Goal: Book appointment/travel/reservation

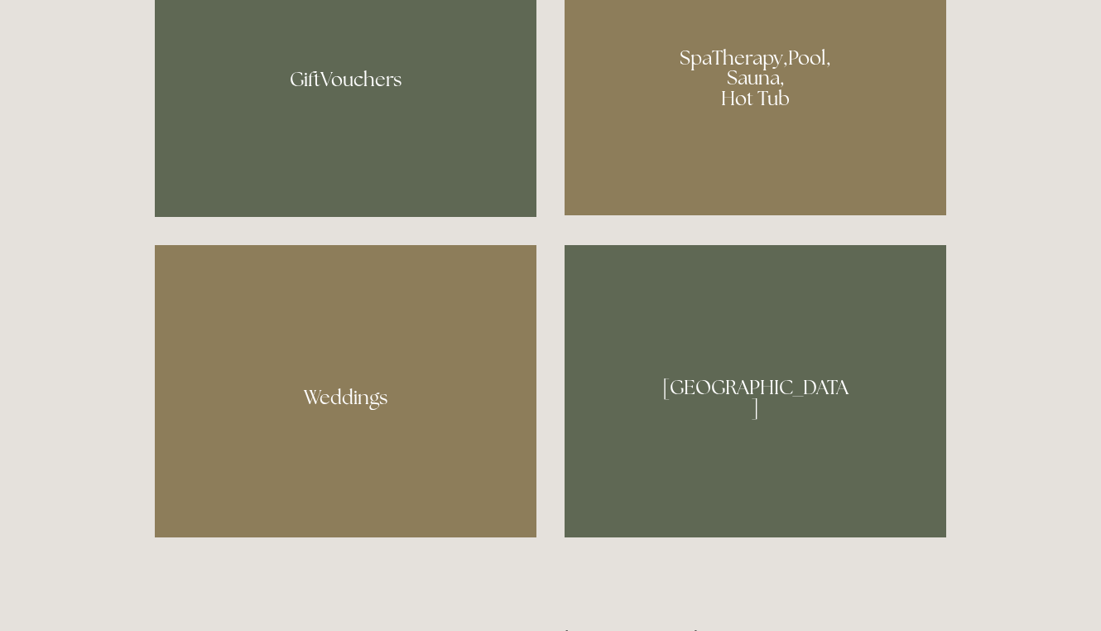
scroll to position [1415, 0]
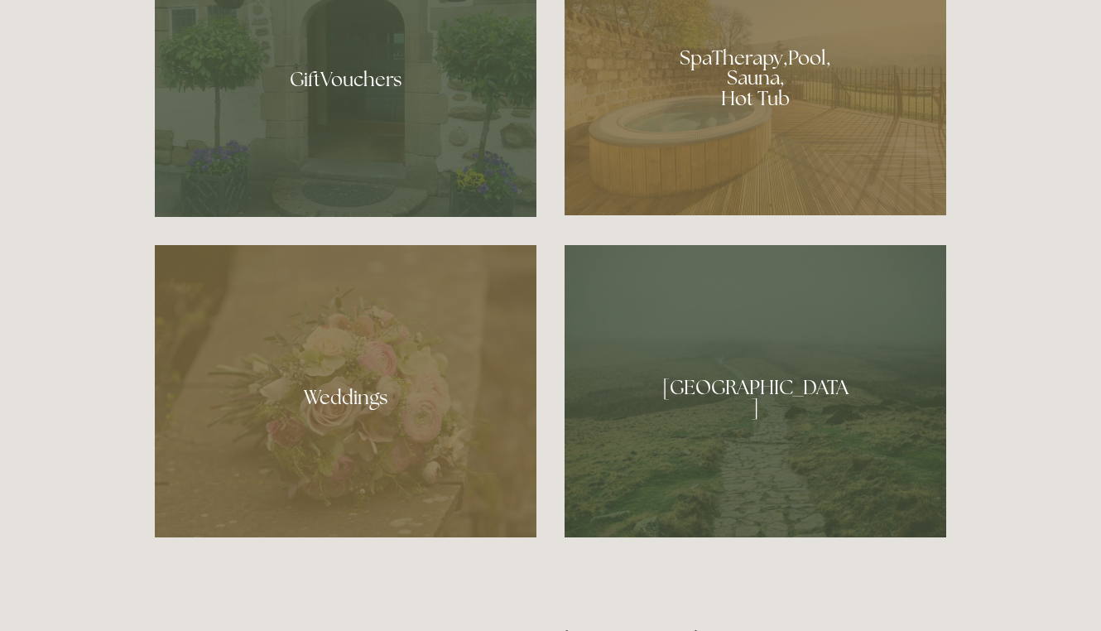
click at [761, 70] on div at bounding box center [755, 71] width 382 height 287
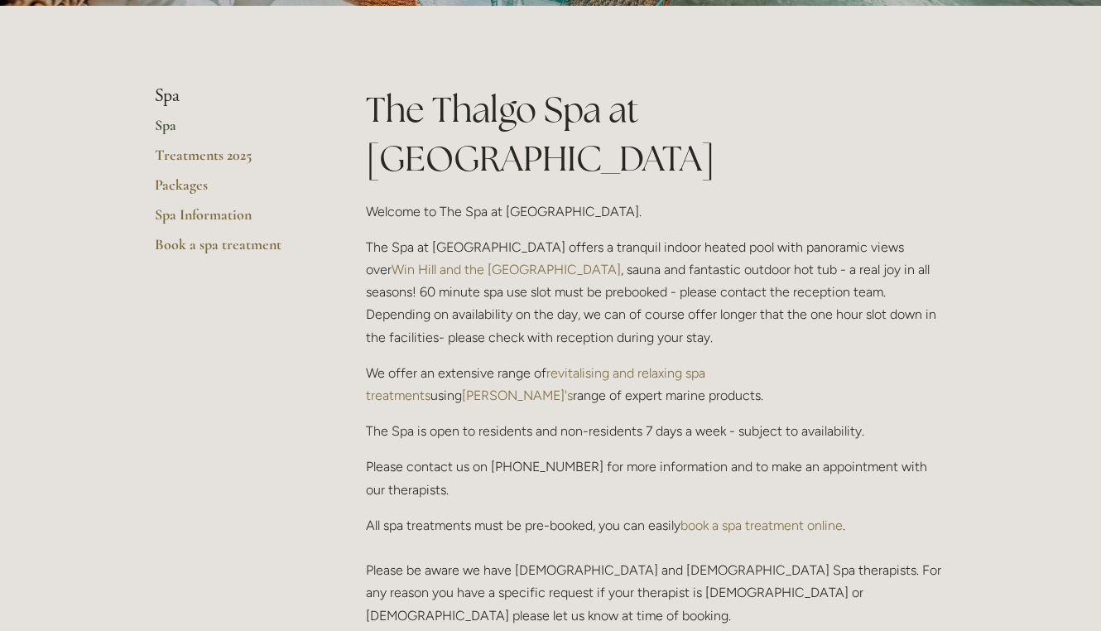
scroll to position [343, 0]
click at [634, 364] on link "revitalising and relaxing spa treatments" at bounding box center [537, 383] width 343 height 38
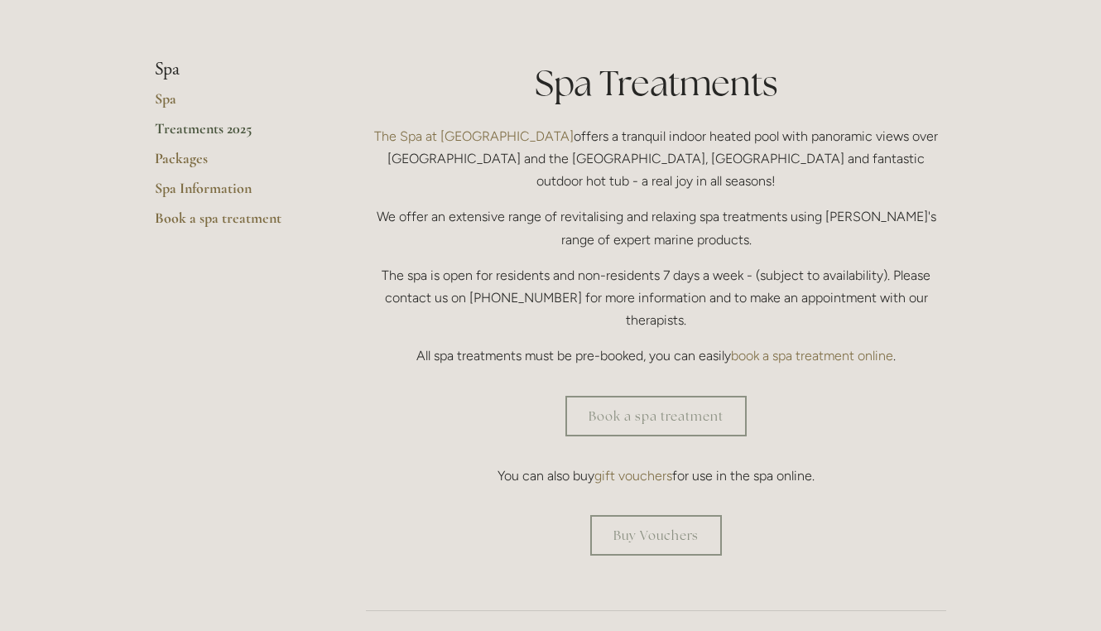
scroll to position [374, 0]
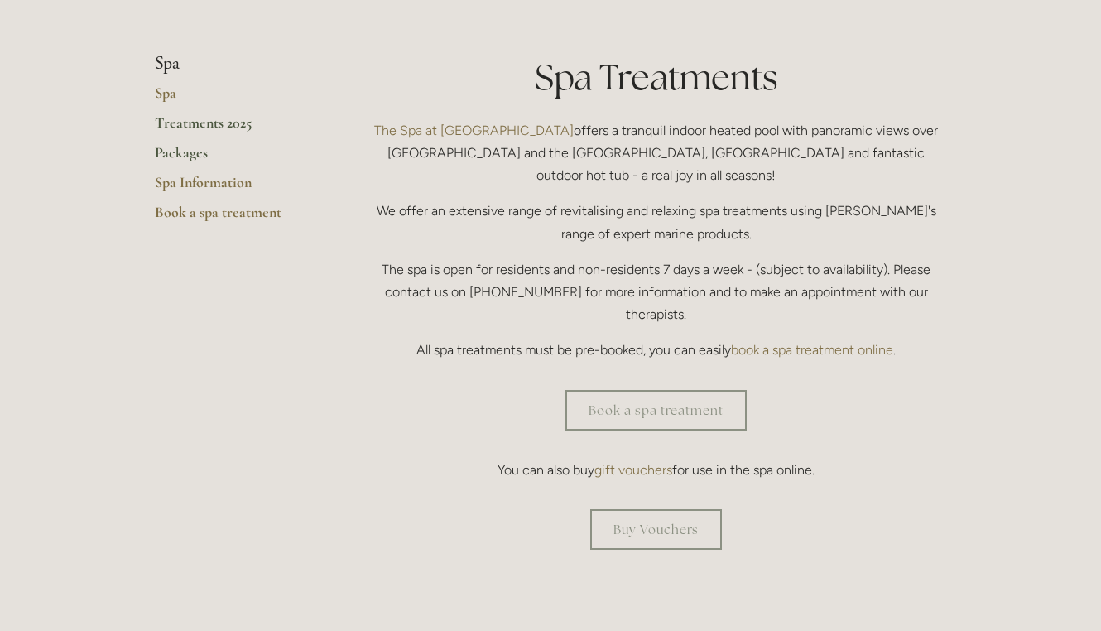
click at [182, 147] on link "Packages" at bounding box center [234, 158] width 158 height 30
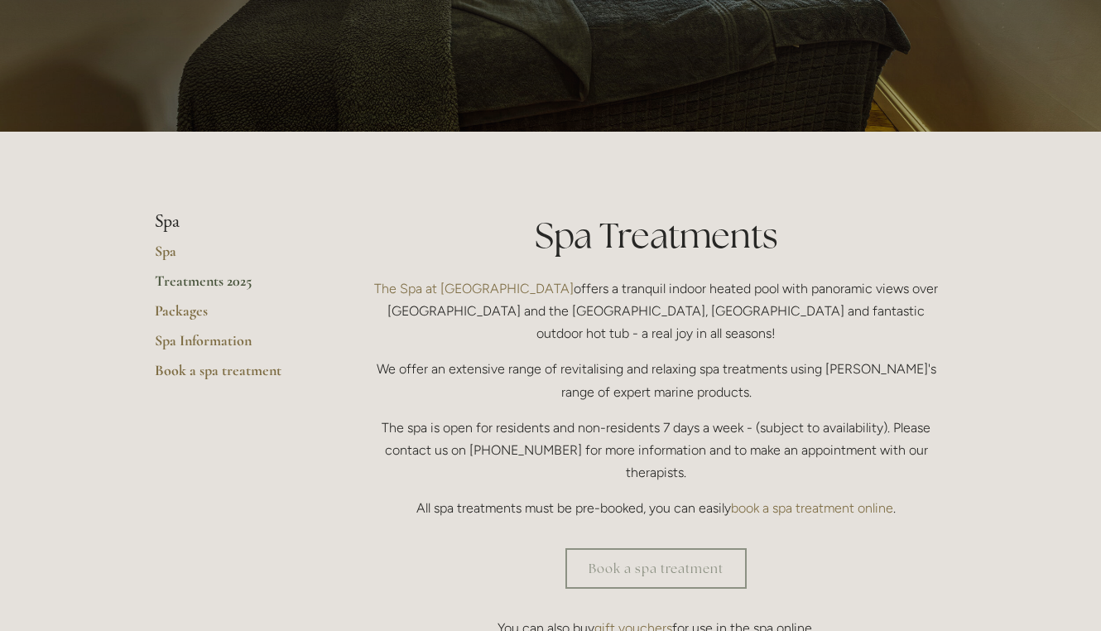
scroll to position [44, 0]
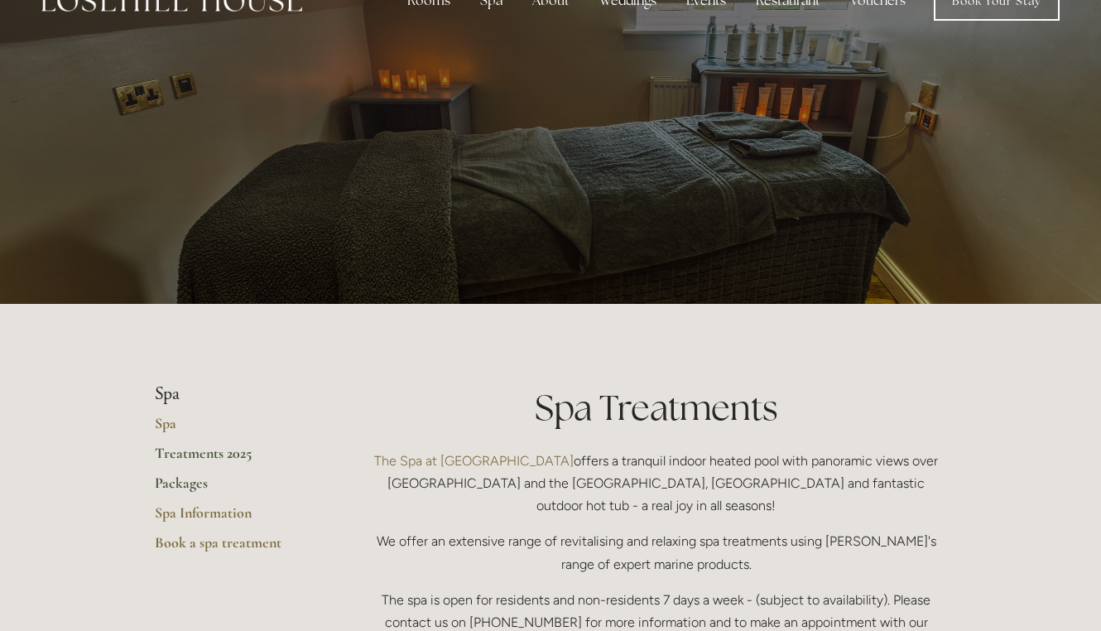
click at [180, 481] on link "Packages" at bounding box center [234, 488] width 158 height 30
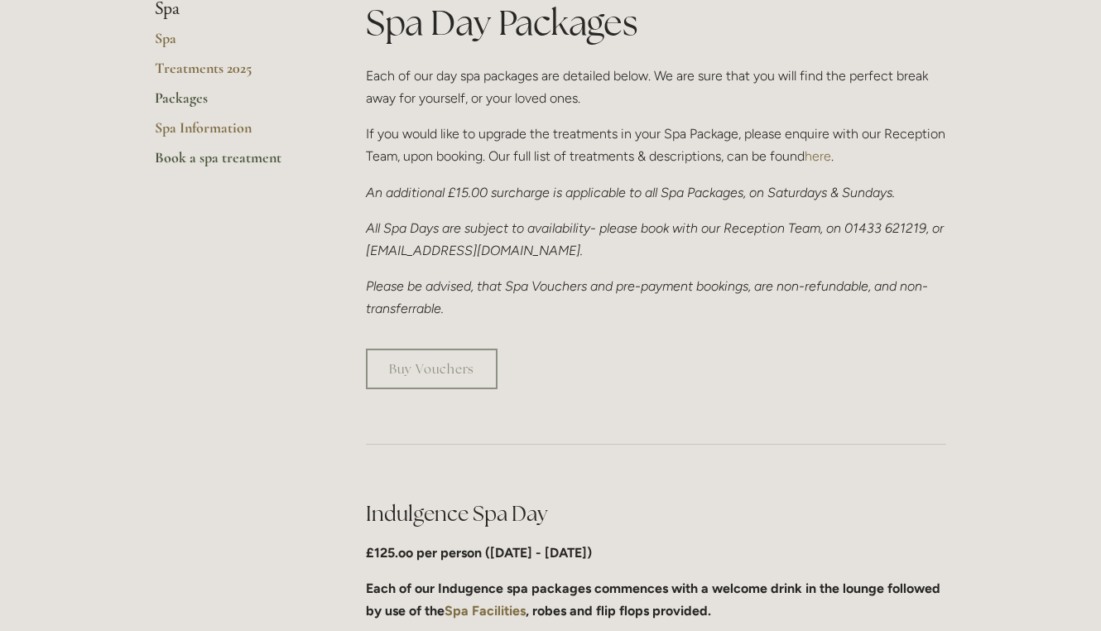
scroll to position [769, 0]
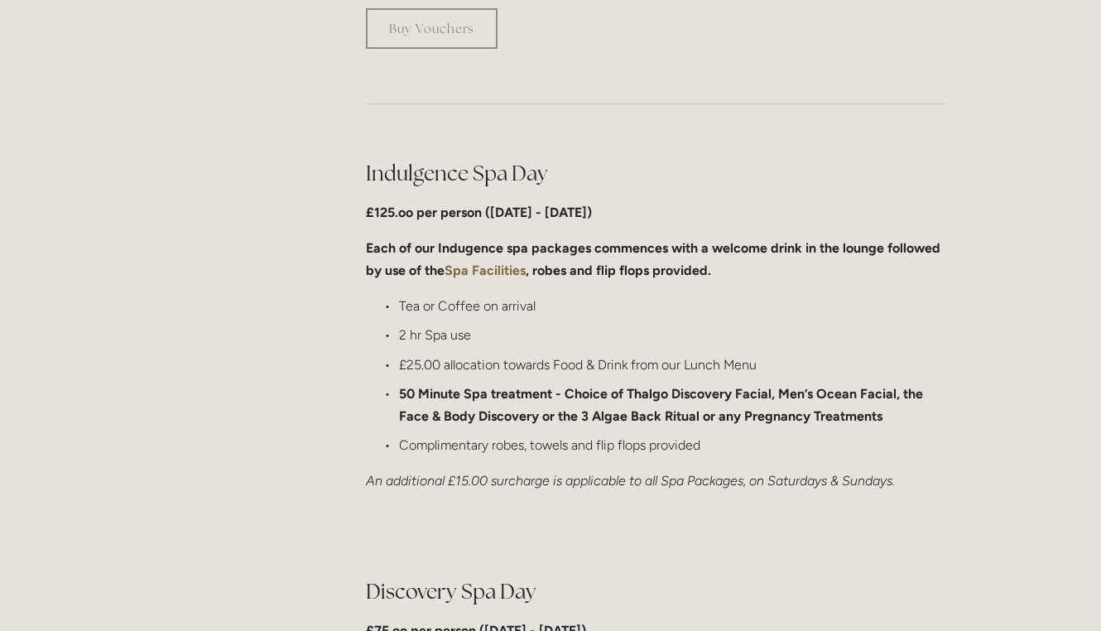
click at [463, 267] on strong "Spa Facilities" at bounding box center [484, 270] width 81 height 16
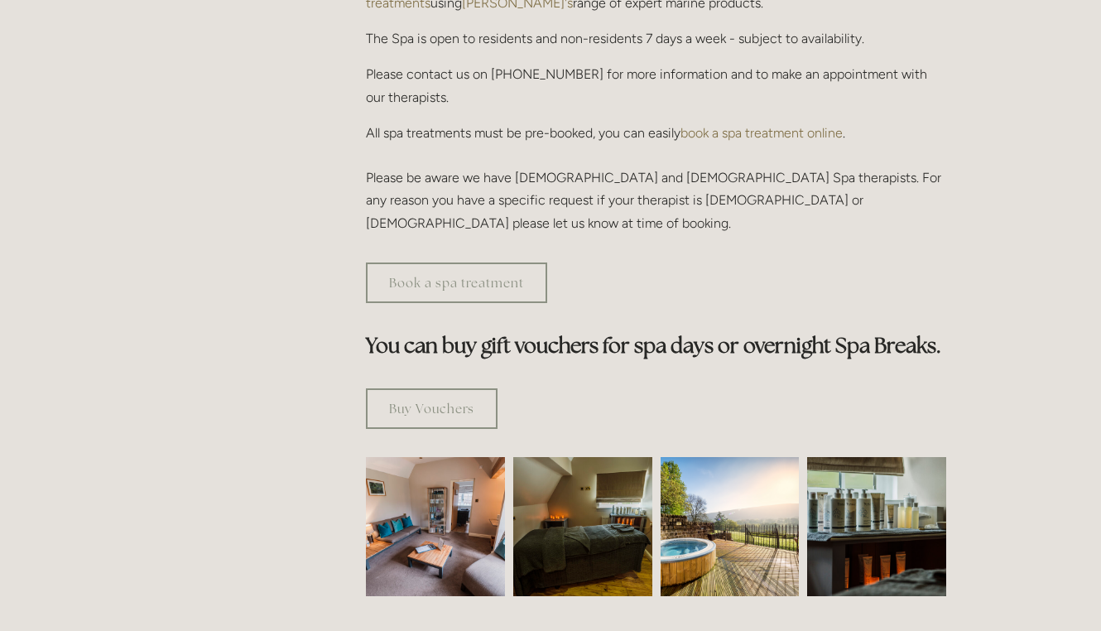
scroll to position [702, 0]
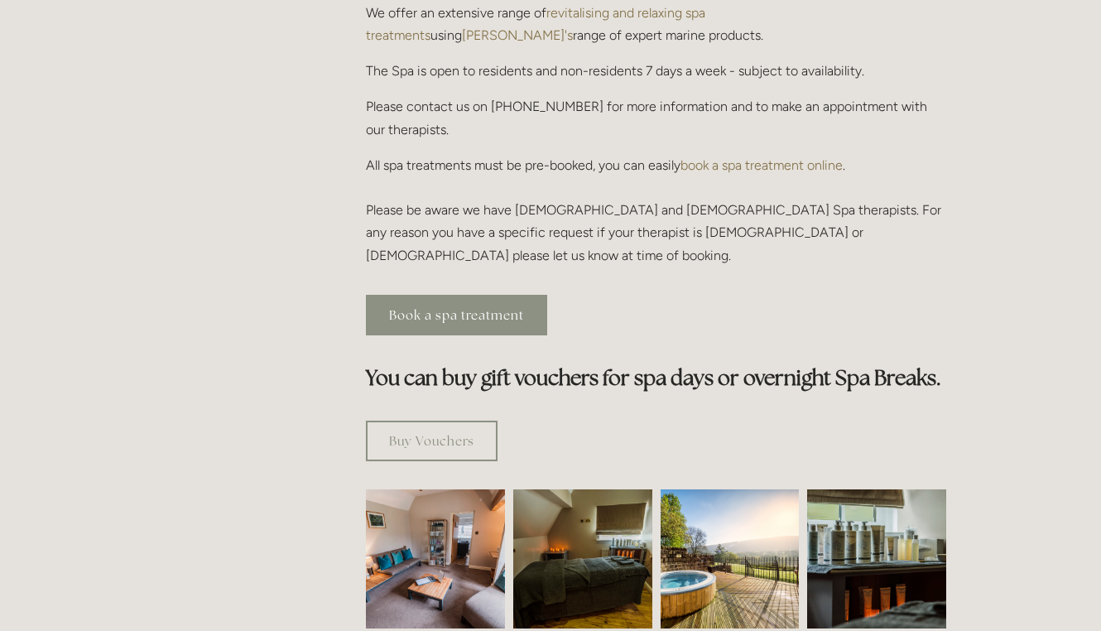
click at [451, 295] on link "Book a spa treatment" at bounding box center [456, 315] width 181 height 41
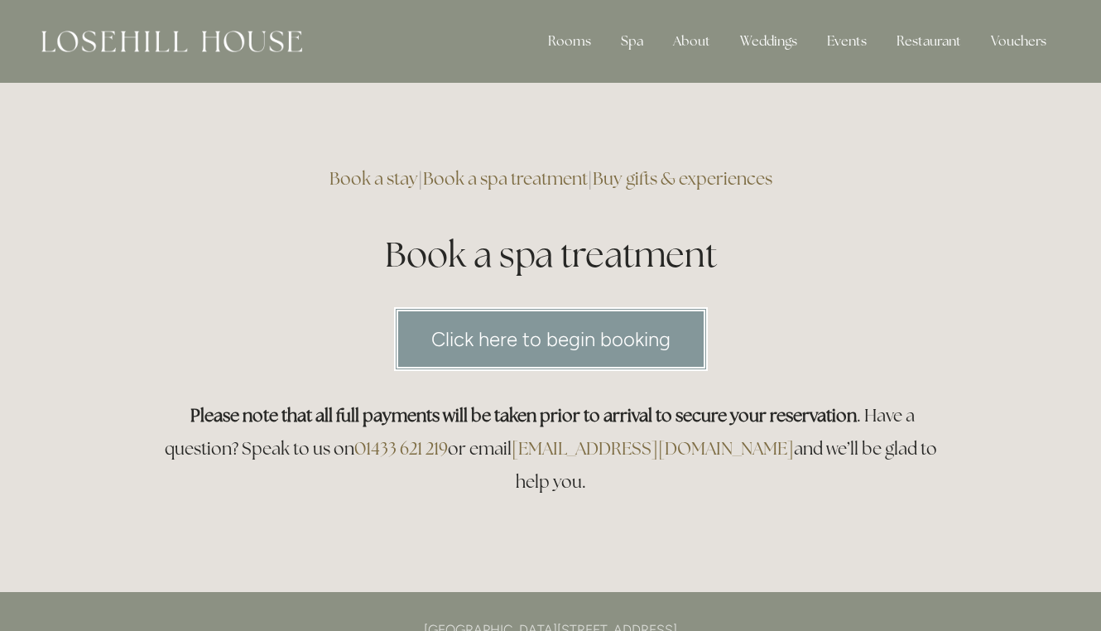
click at [489, 334] on link "Click here to begin booking" at bounding box center [551, 339] width 314 height 64
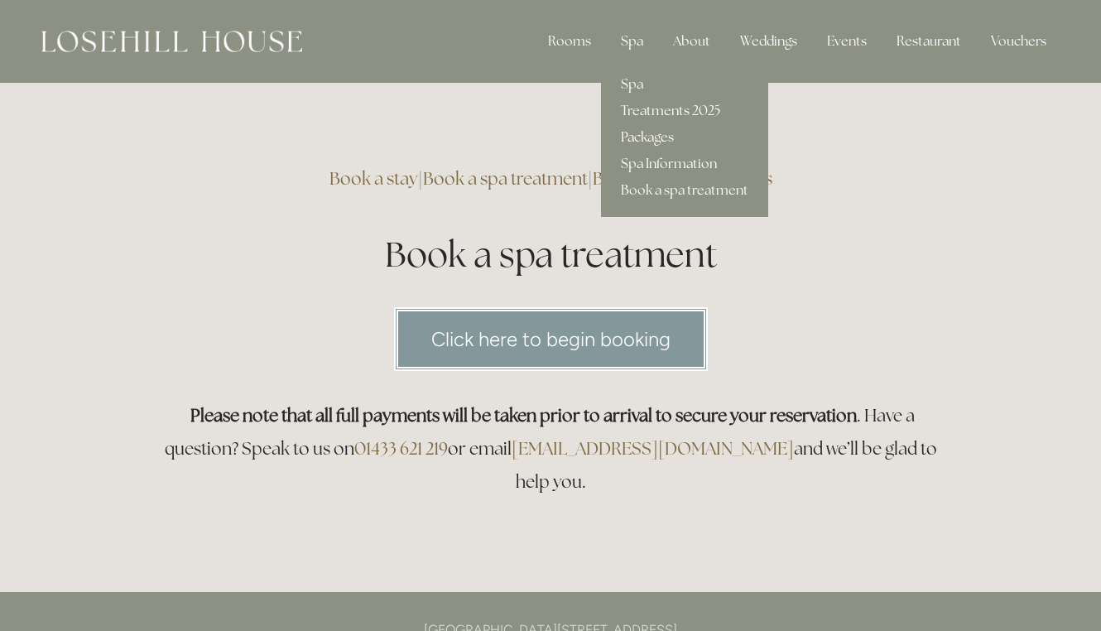
click at [659, 132] on link "Packages" at bounding box center [684, 137] width 167 height 26
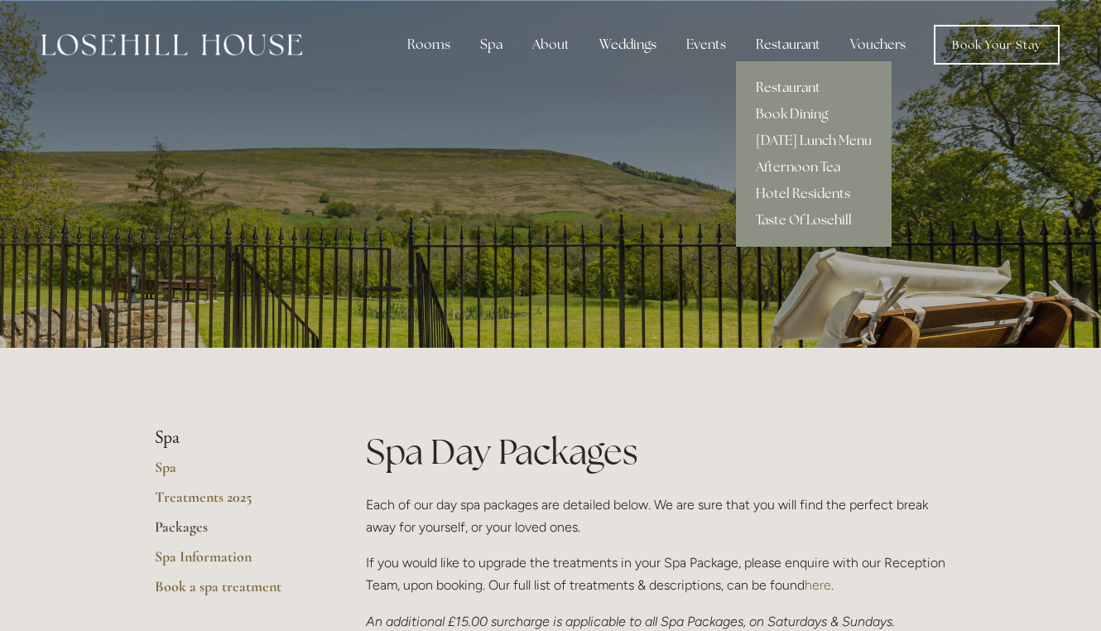
click at [799, 93] on link "Restaurant" at bounding box center [814, 87] width 156 height 26
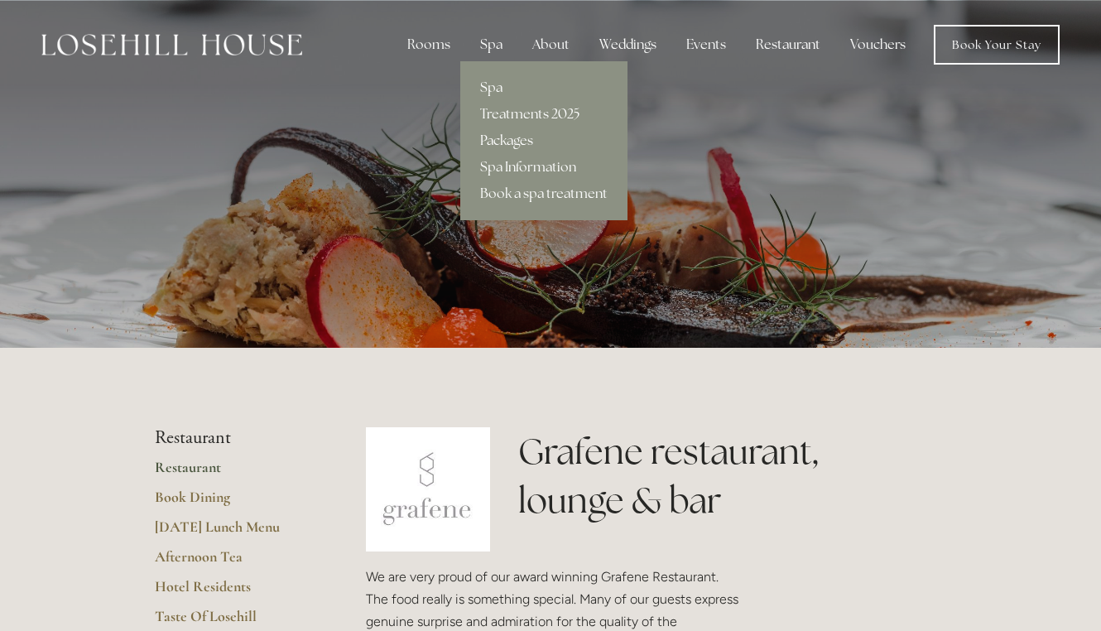
click at [514, 136] on link "Packages" at bounding box center [543, 140] width 167 height 26
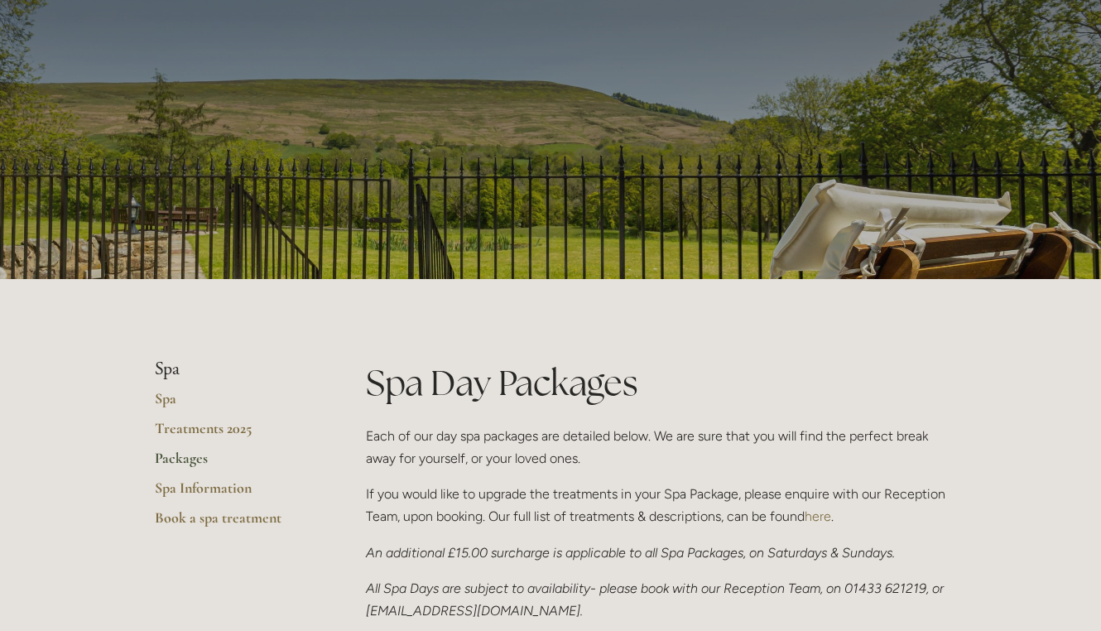
scroll to position [31, 0]
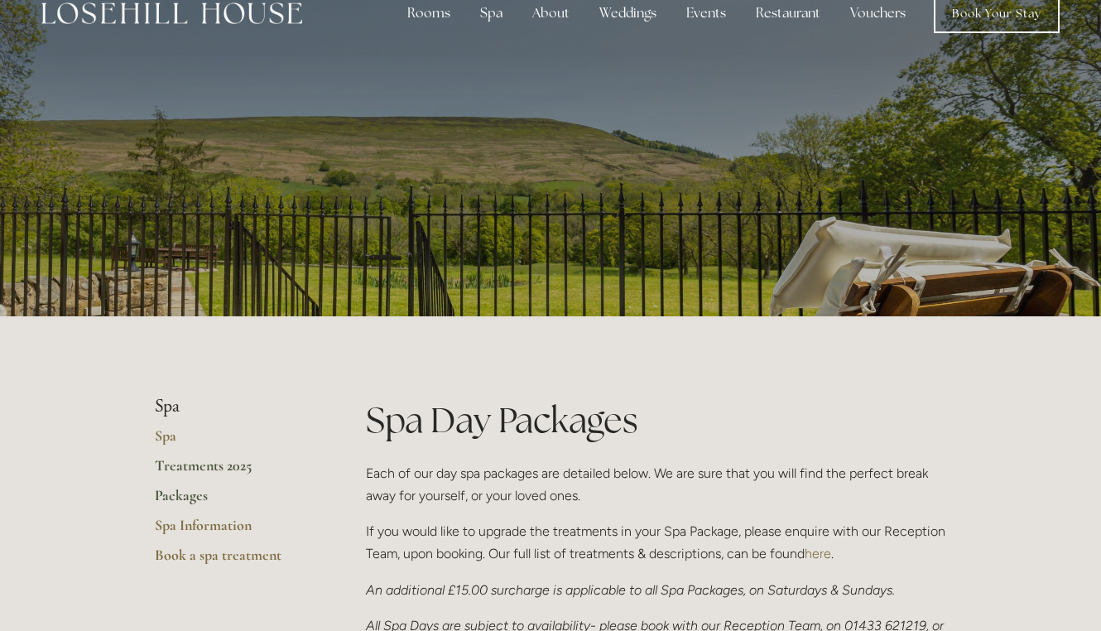
click at [224, 468] on link "Treatments 2025" at bounding box center [234, 471] width 158 height 30
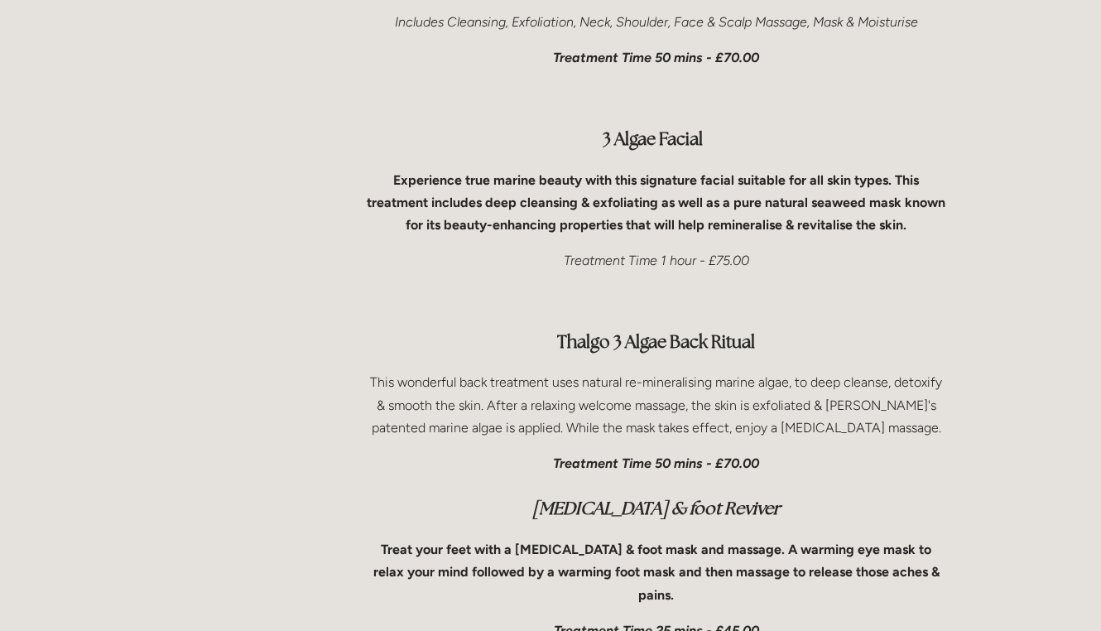
scroll to position [5547, 0]
